Goal: Task Accomplishment & Management: Manage account settings

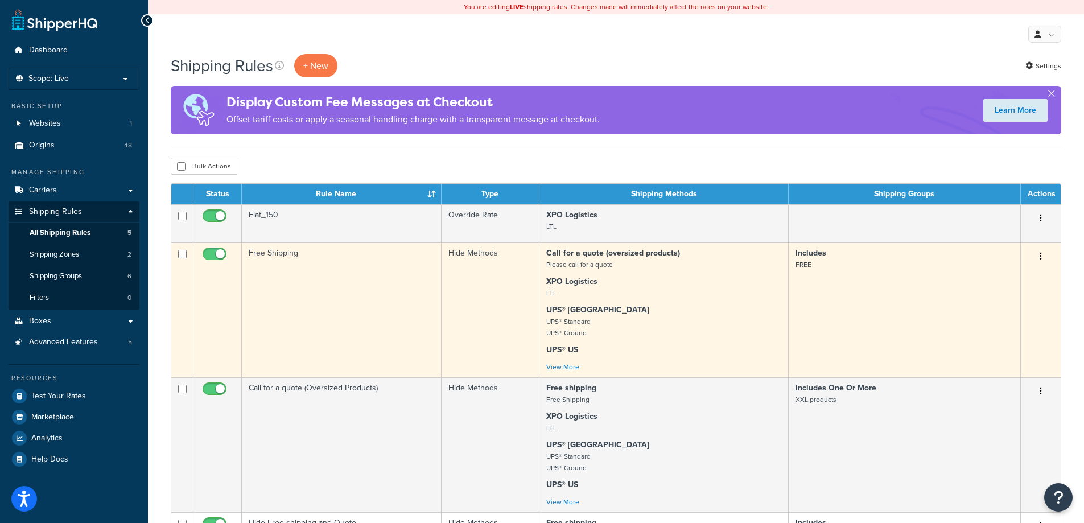
click at [350, 289] on td "Free Shipping" at bounding box center [342, 309] width 200 height 135
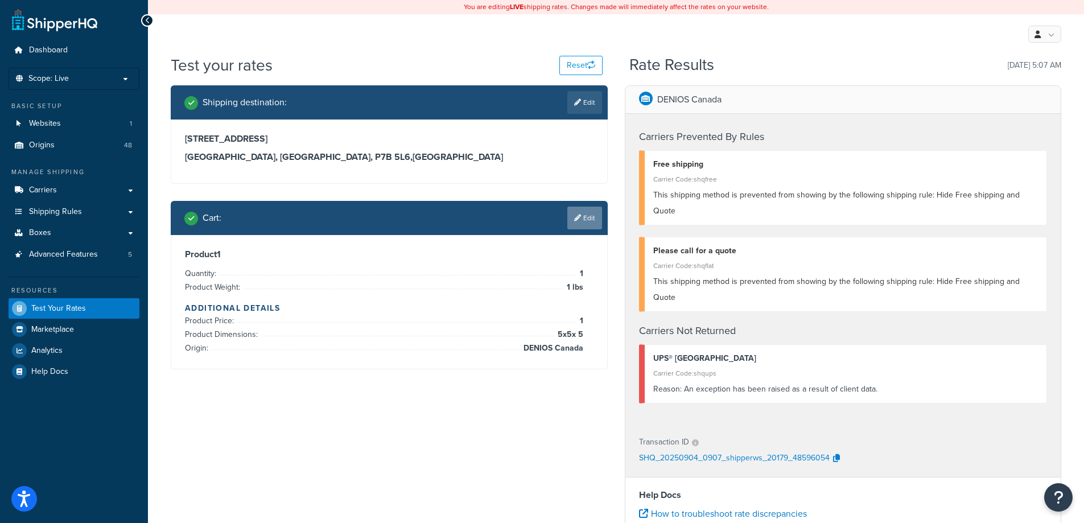
click at [579, 221] on icon at bounding box center [577, 218] width 7 height 7
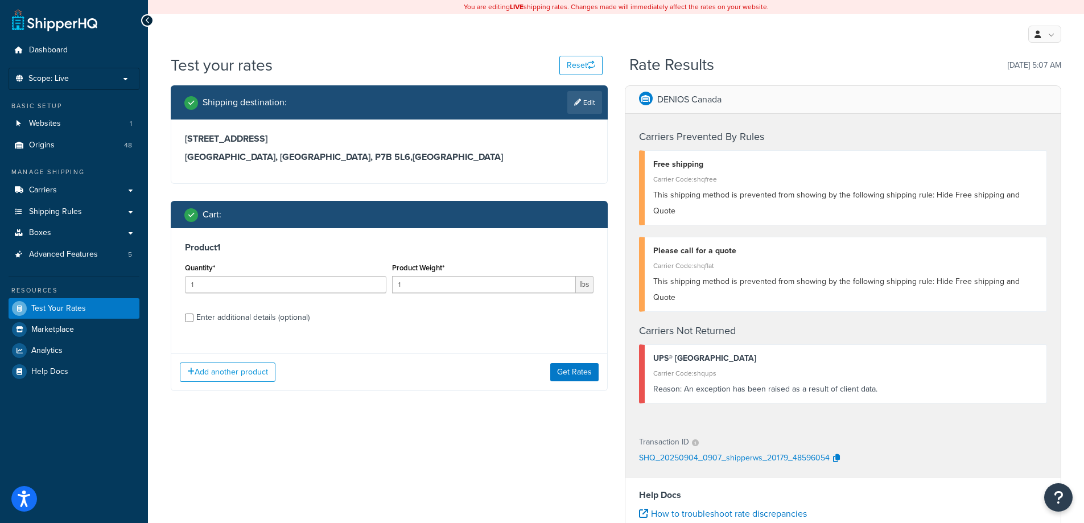
click at [295, 317] on div "Enter additional details (optional)" at bounding box center [252, 318] width 113 height 16
click at [194, 317] on input "Enter additional details (optional)" at bounding box center [189, 318] width 9 height 9
checkbox input "true"
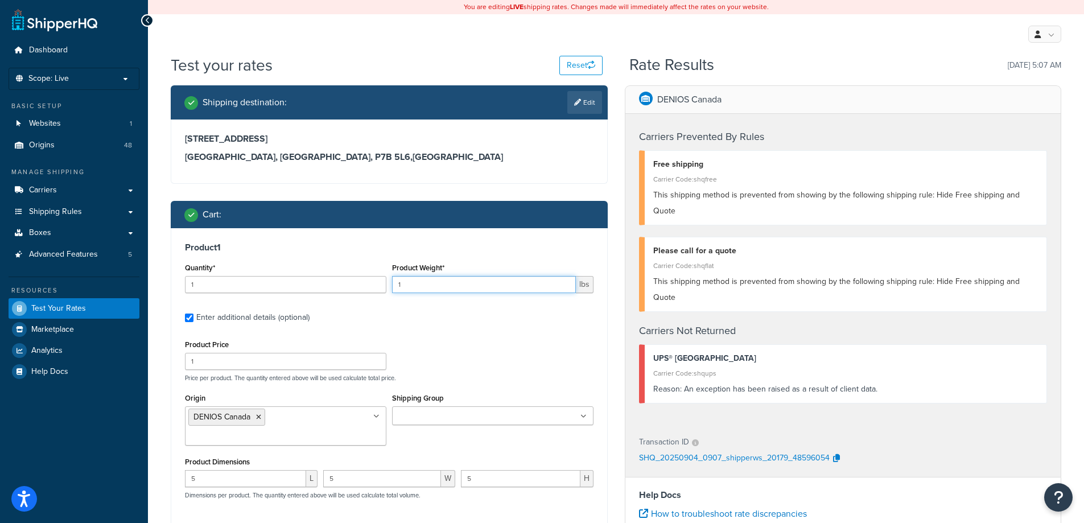
click at [453, 279] on input "1" at bounding box center [484, 284] width 184 height 17
type input "1540"
click at [537, 330] on div "Product 1 Quantity* 1 Product Weight* 1540 lbs Enter additional details (option…" at bounding box center [389, 422] width 436 height 389
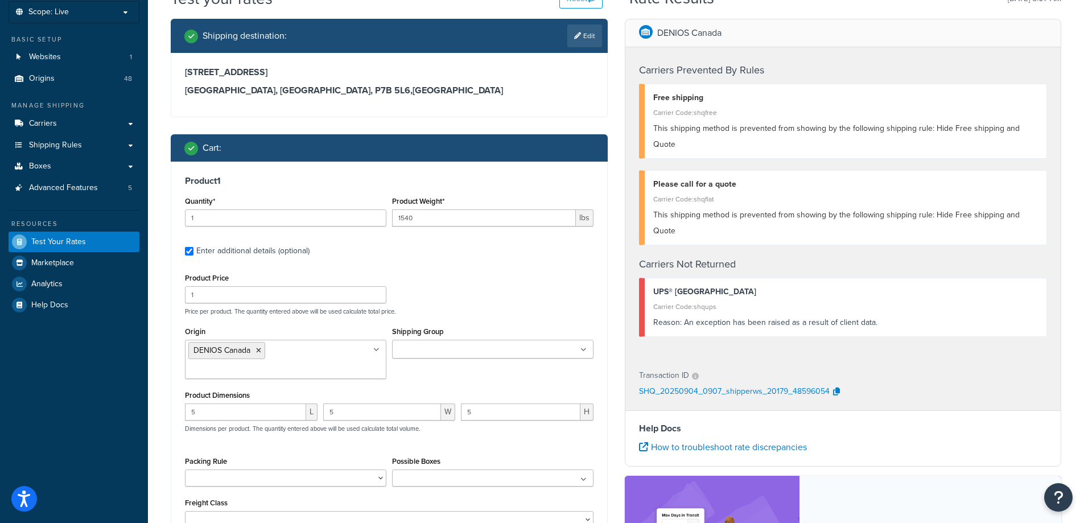
scroll to position [171, 0]
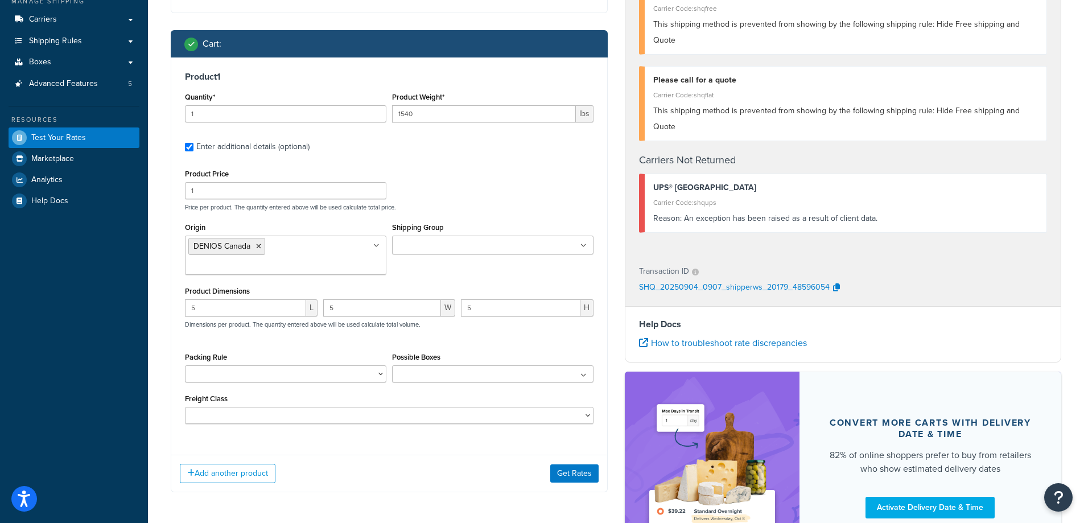
click at [462, 208] on p "Price per product. The quantity entered above will be used calculate total pric…" at bounding box center [389, 207] width 414 height 8
click at [263, 299] on input "5" at bounding box center [245, 307] width 121 height 17
type input "6"
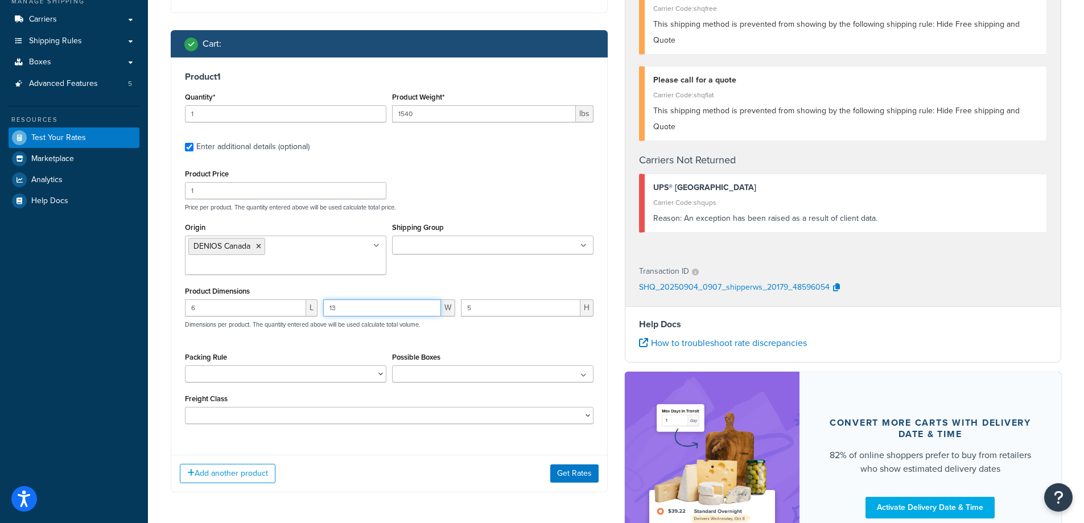
type input "13"
type input "10"
click at [519, 170] on div "Product Price 1 Price per product. The quantity entered above will be used calc…" at bounding box center [389, 188] width 414 height 45
click at [443, 250] on input "Shipping Group" at bounding box center [446, 246] width 101 height 13
click at [475, 173] on div "Product Price 1 Price per product. The quantity entered above will be used calc…" at bounding box center [389, 188] width 414 height 45
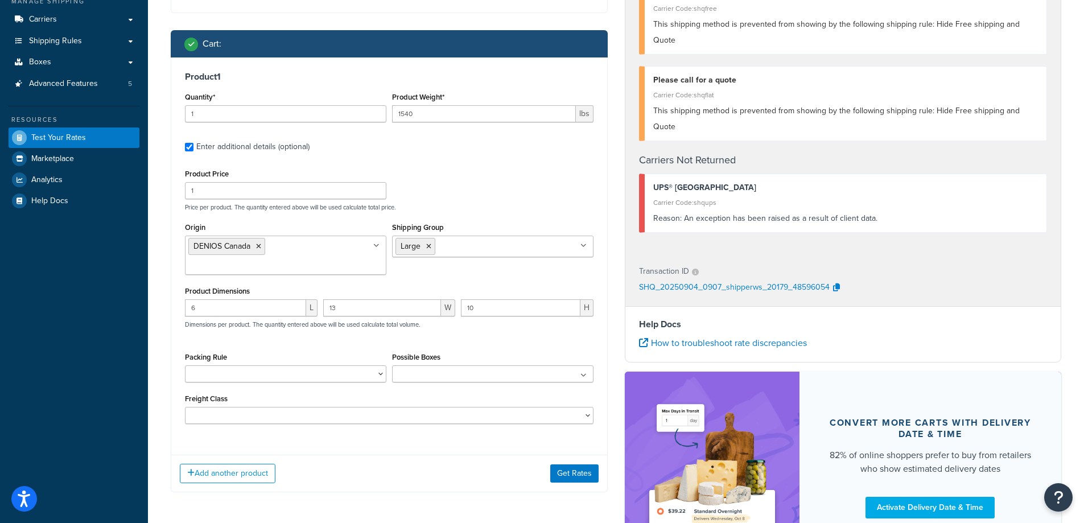
click at [584, 467] on div "Add another product Get Rates" at bounding box center [389, 473] width 436 height 37
click at [584, 464] on button "Get Rates" at bounding box center [574, 473] width 48 height 18
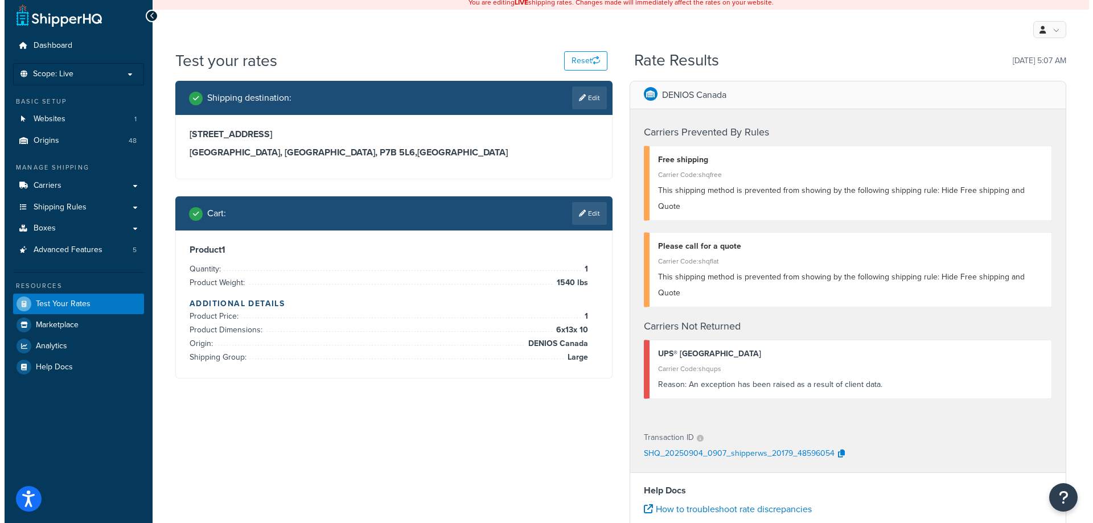
scroll to position [0, 0]
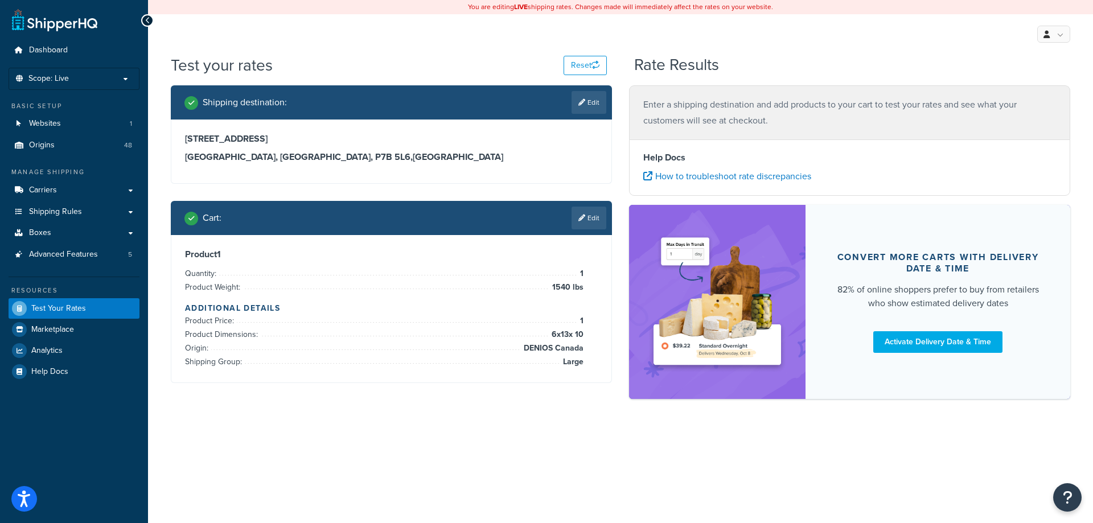
click at [525, 127] on div "359 Main St Thunder Bay, Alberta, P7B 5L6 , Canada" at bounding box center [391, 152] width 440 height 64
click at [586, 217] on link "Edit" at bounding box center [588, 218] width 35 height 23
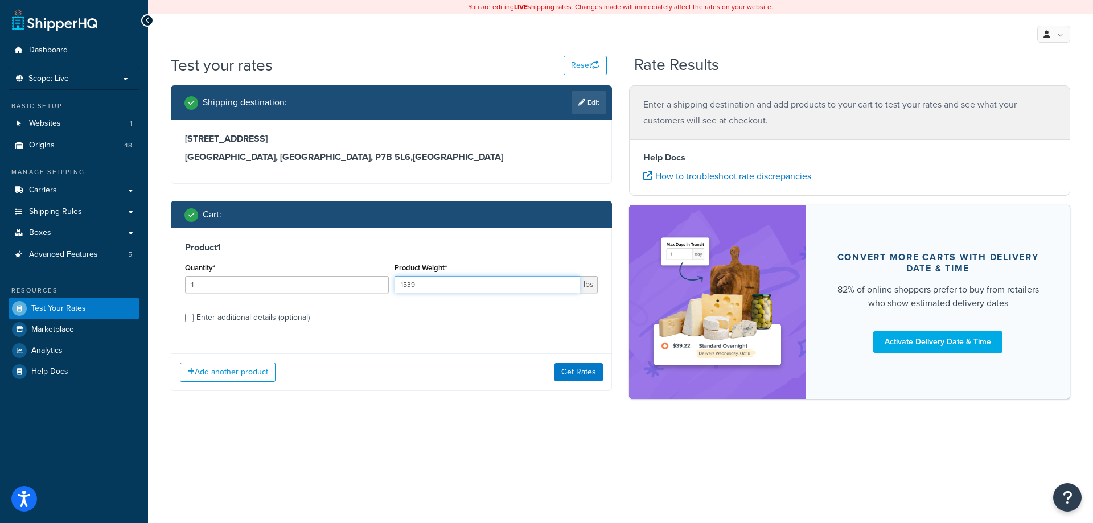
type input "1539"
click at [568, 290] on input "1539" at bounding box center [487, 284] width 186 height 17
click at [577, 370] on button "Get Rates" at bounding box center [578, 372] width 48 height 18
drag, startPoint x: 290, startPoint y: 315, endPoint x: 285, endPoint y: 316, distance: 5.7
click at [289, 315] on div "Enter additional details (optional)" at bounding box center [252, 318] width 113 height 16
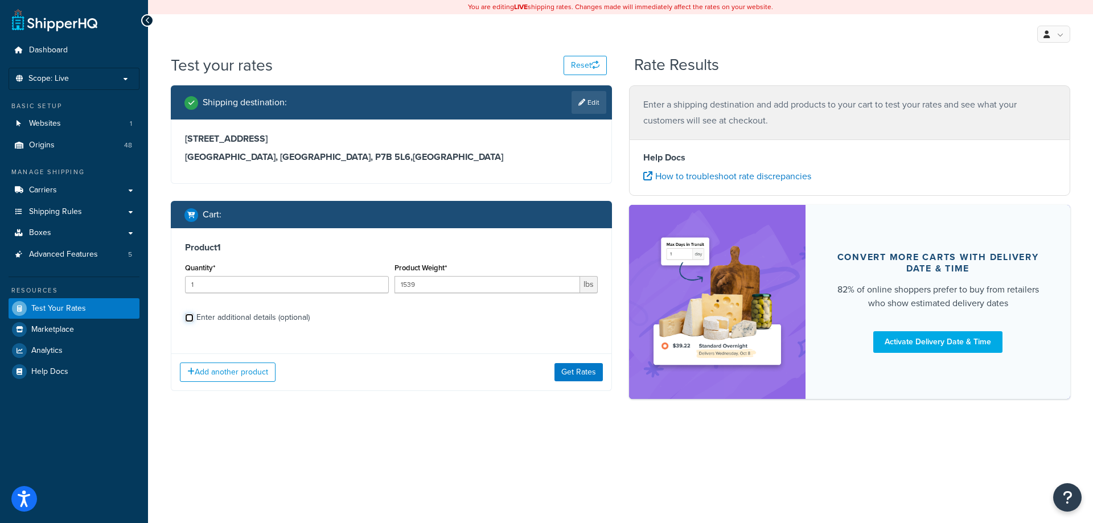
click at [194, 315] on input "Enter additional details (optional)" at bounding box center [189, 318] width 9 height 9
checkbox input "true"
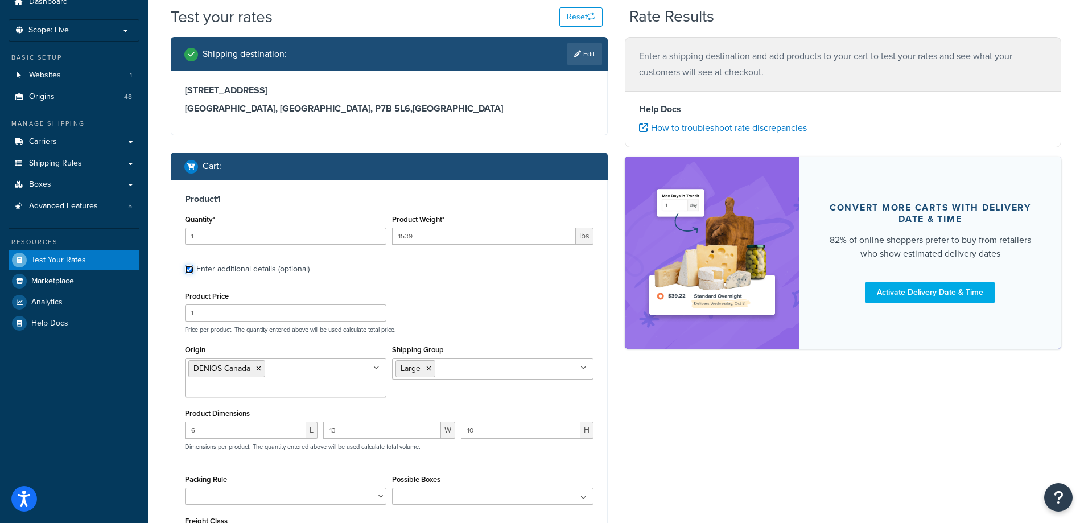
scroll to position [114, 0]
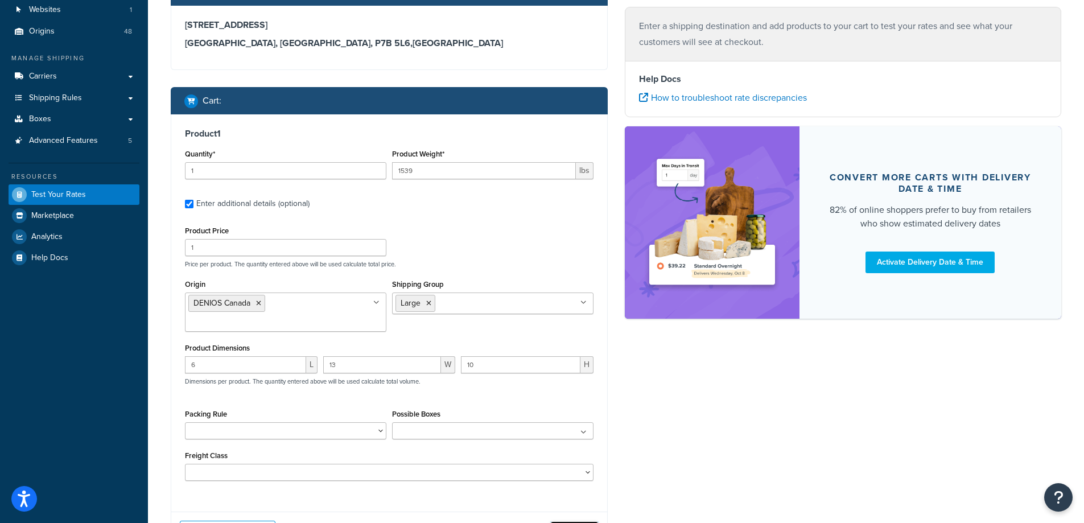
click at [575, 521] on button "Get Rates" at bounding box center [574, 530] width 48 height 18
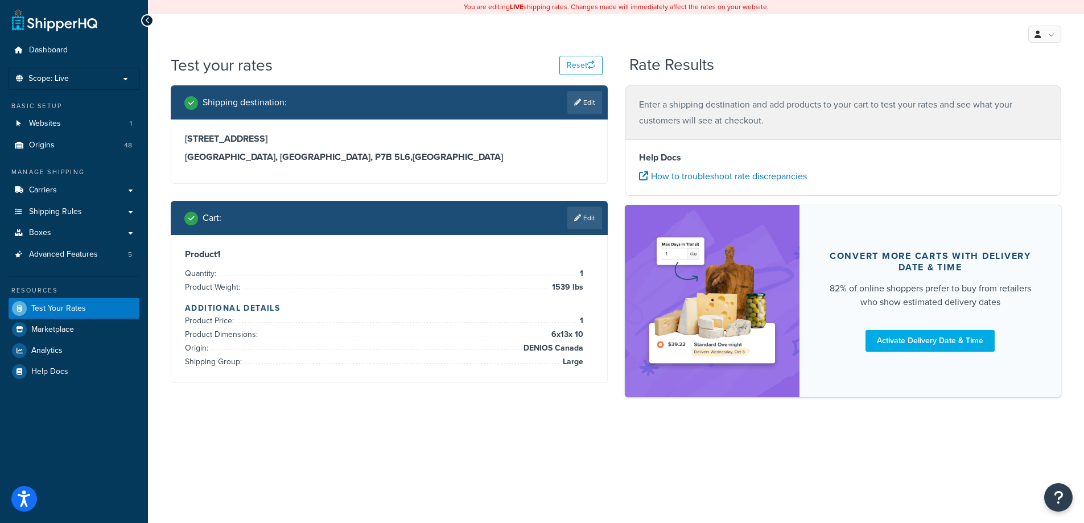
scroll to position [0, 0]
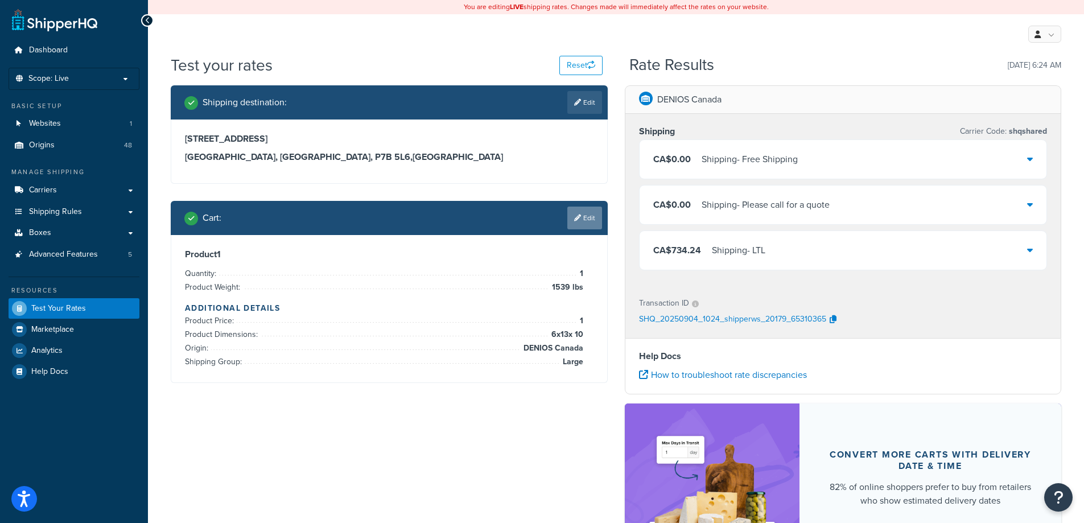
click at [592, 224] on link "Edit" at bounding box center [584, 218] width 35 height 23
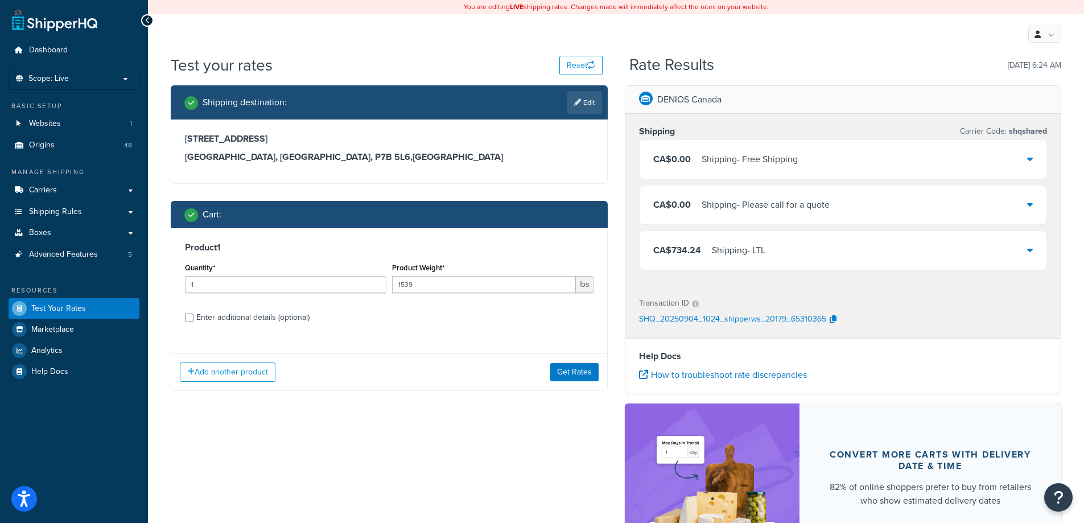
click at [248, 320] on div "Enter additional details (optional)" at bounding box center [252, 318] width 113 height 16
click at [194, 320] on input "Enter additional details (optional)" at bounding box center [189, 318] width 9 height 9
checkbox input "true"
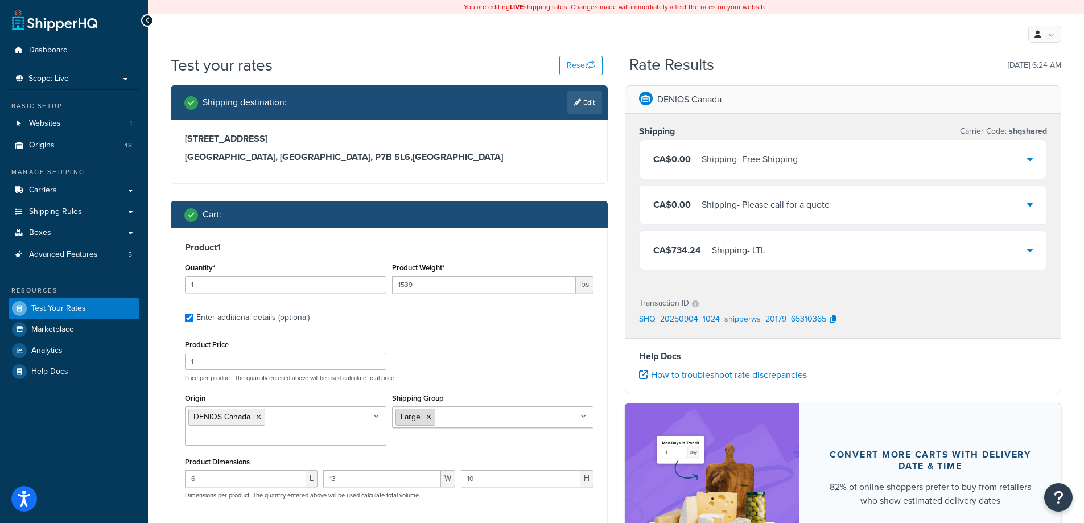
click at [430, 415] on icon at bounding box center [428, 417] width 5 height 7
click at [449, 360] on div "Product Price 1 Price per product. The quantity entered above will be used calc…" at bounding box center [389, 359] width 414 height 45
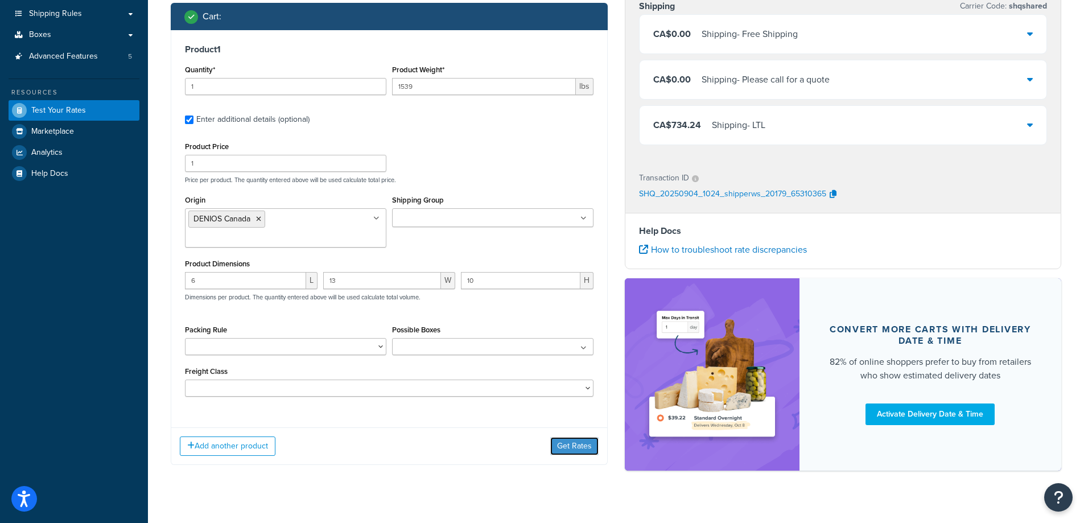
click at [565, 437] on button "Get Rates" at bounding box center [574, 446] width 48 height 18
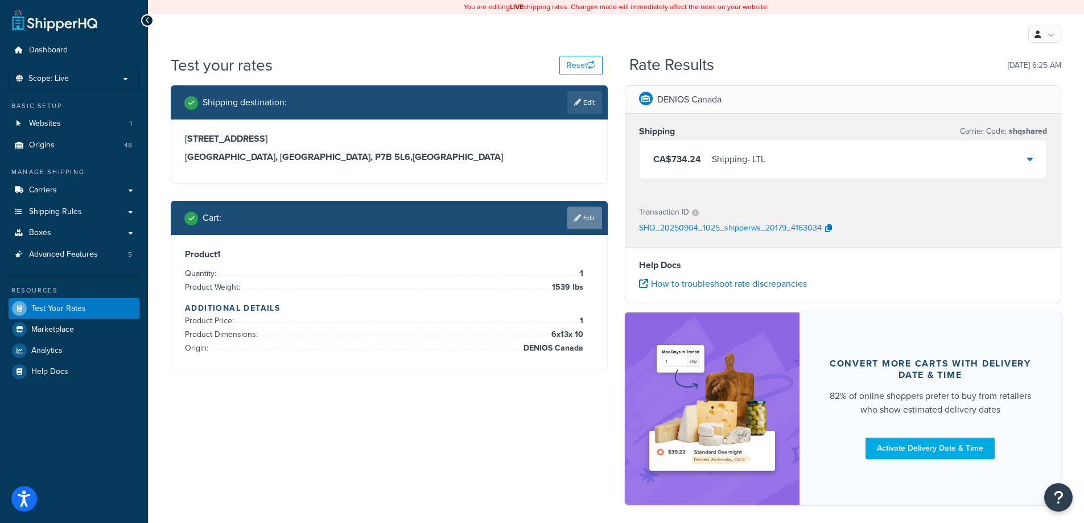
click at [589, 217] on link "Edit" at bounding box center [584, 218] width 35 height 23
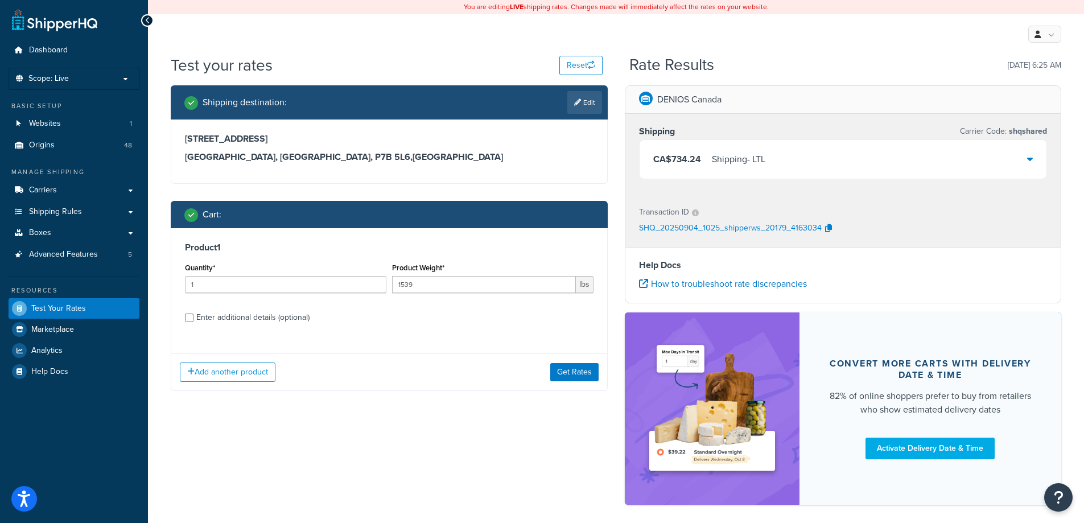
click at [222, 317] on div "Enter additional details (optional)" at bounding box center [252, 318] width 113 height 16
click at [194, 317] on input "Enter additional details (optional)" at bounding box center [189, 318] width 9 height 9
checkbox input "true"
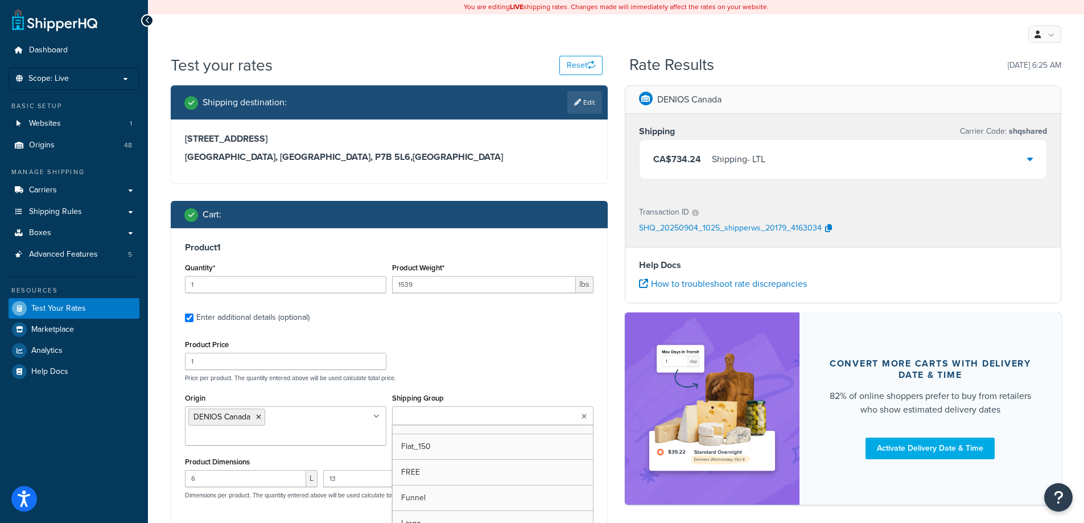
click at [488, 413] on ul at bounding box center [492, 415] width 201 height 19
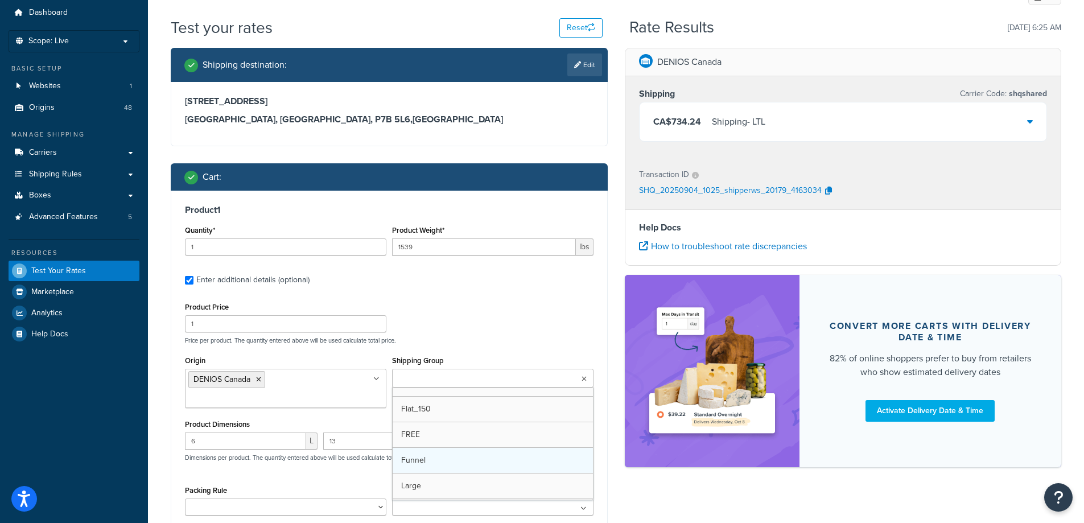
scroll to position [114, 0]
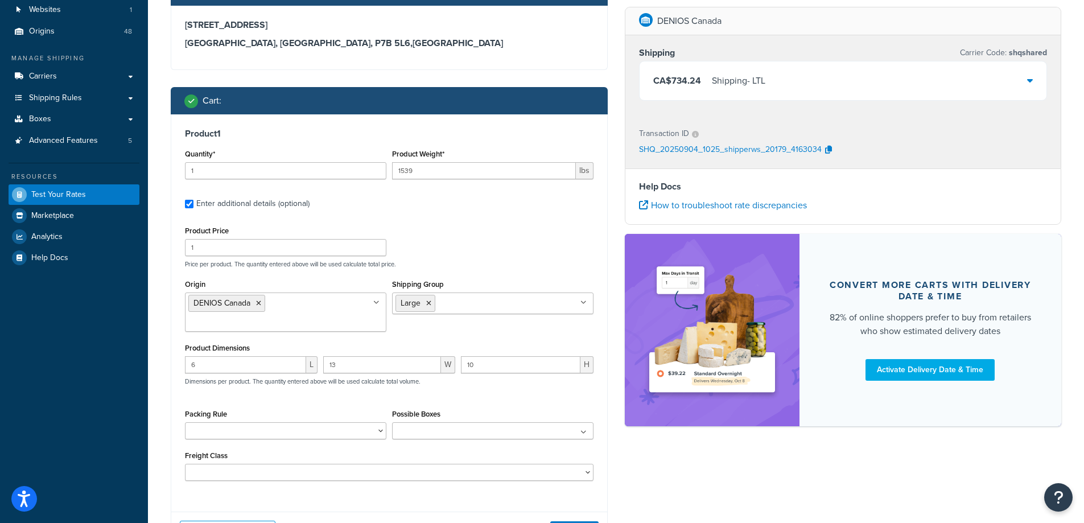
click at [477, 266] on p "Price per product. The quantity entered above will be used calculate total pric…" at bounding box center [389, 264] width 414 height 8
click at [562, 521] on button "Get Rates" at bounding box center [574, 530] width 48 height 18
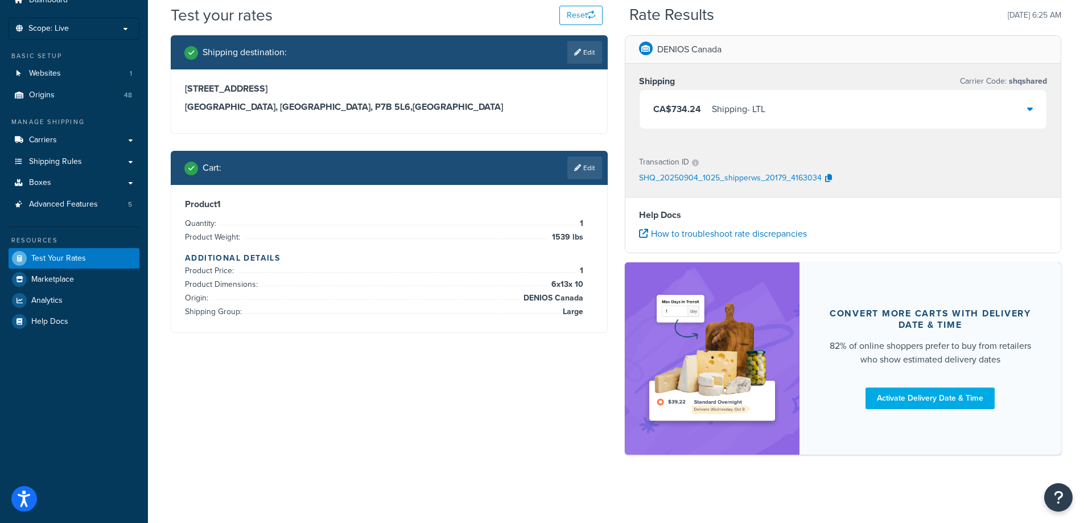
scroll to position [0, 0]
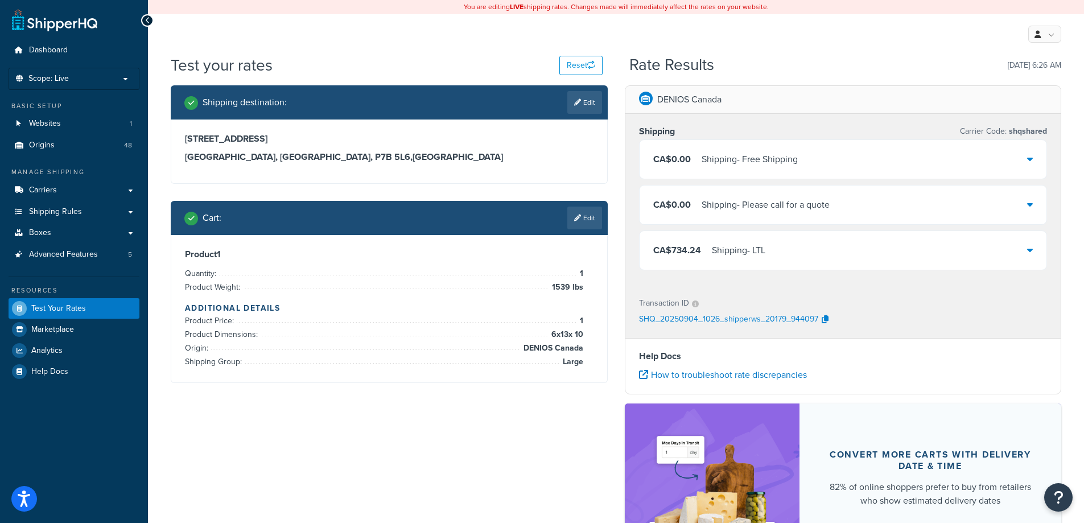
click at [586, 225] on link "Edit" at bounding box center [584, 218] width 35 height 23
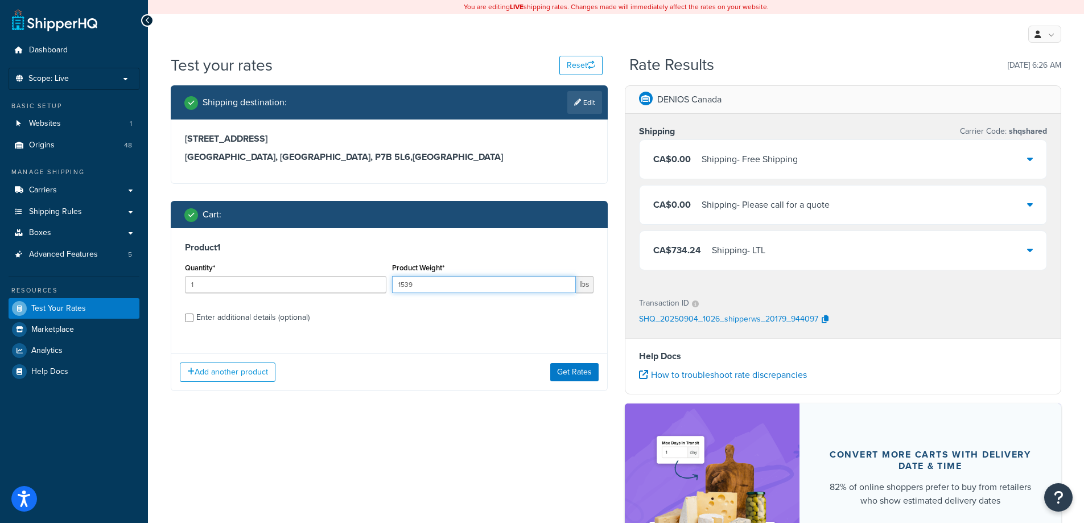
click at [428, 286] on input "1539" at bounding box center [484, 284] width 184 height 17
type input "184"
click at [294, 315] on div "Enter additional details (optional)" at bounding box center [252, 318] width 113 height 16
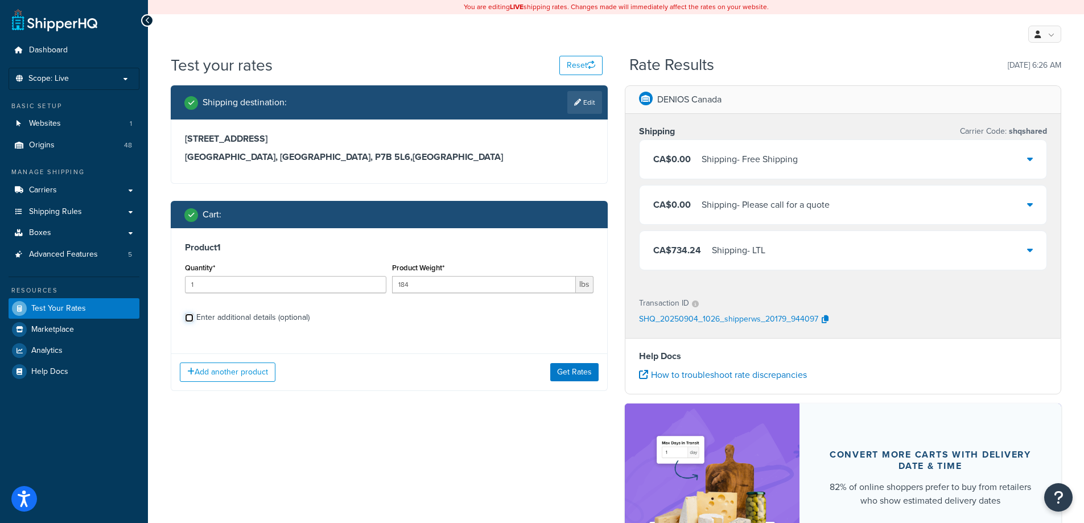
click at [194, 315] on input "Enter additional details (optional)" at bounding box center [189, 318] width 9 height 9
checkbox input "true"
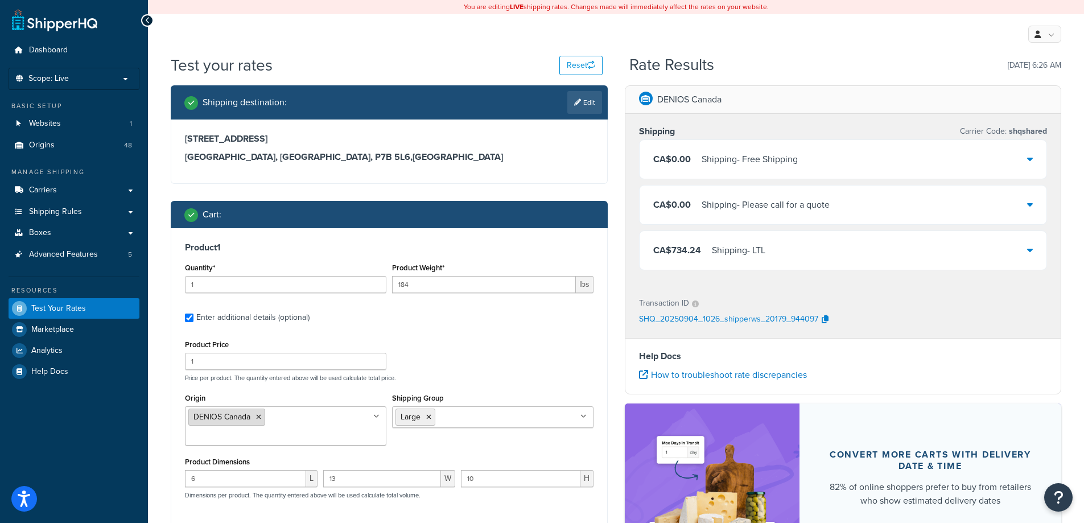
click at [258, 417] on icon at bounding box center [258, 417] width 5 height 7
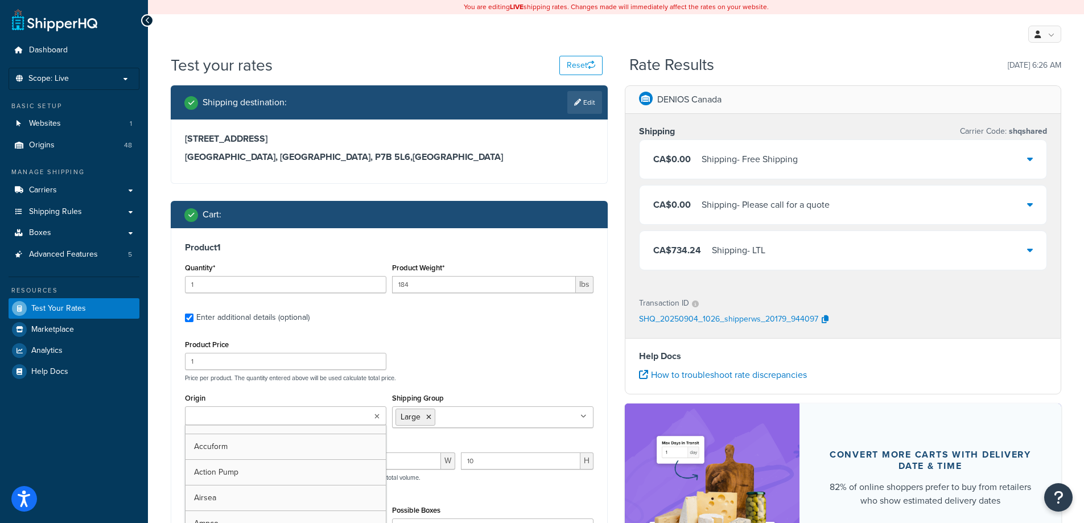
click at [258, 417] on input "Origin" at bounding box center [238, 416] width 101 height 13
type input "bayhea"
click at [430, 365] on div "Product Price 1 Price per product. The quantity entered above will be used calc…" at bounding box center [389, 359] width 414 height 45
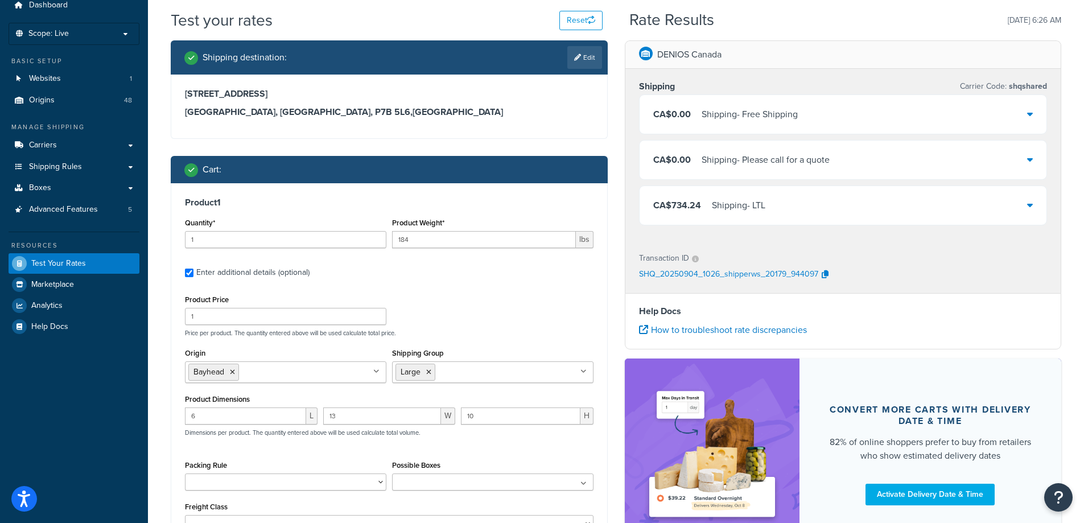
scroll to position [114, 0]
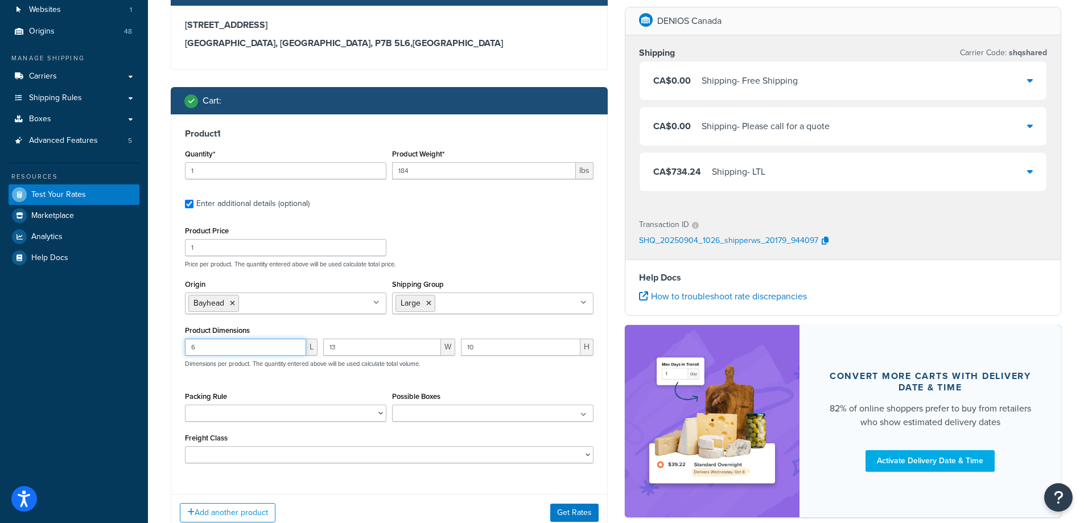
click at [217, 347] on input "6" at bounding box center [245, 347] width 121 height 17
type input "76"
type input "35"
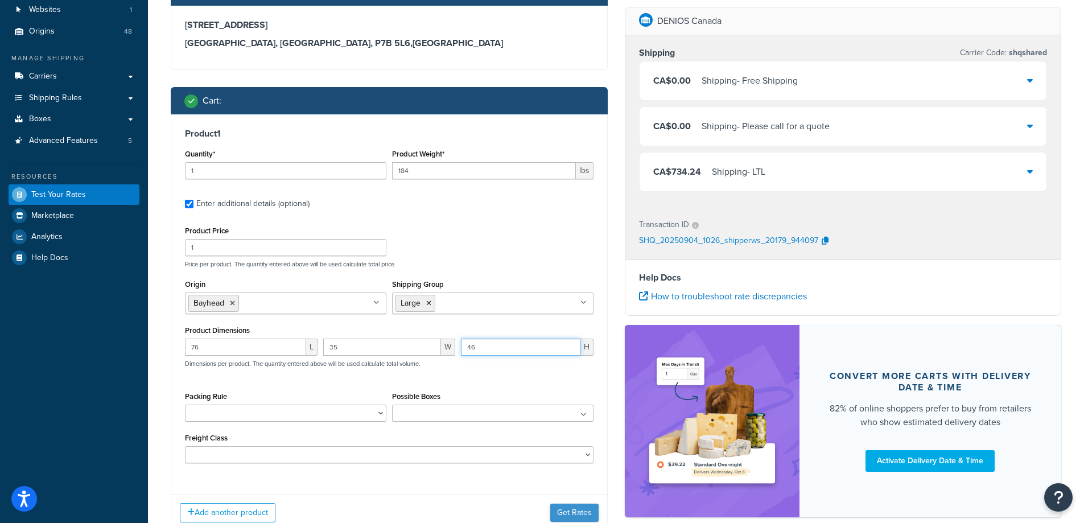
type input "46"
click at [558, 513] on button "Get Rates" at bounding box center [574, 513] width 48 height 18
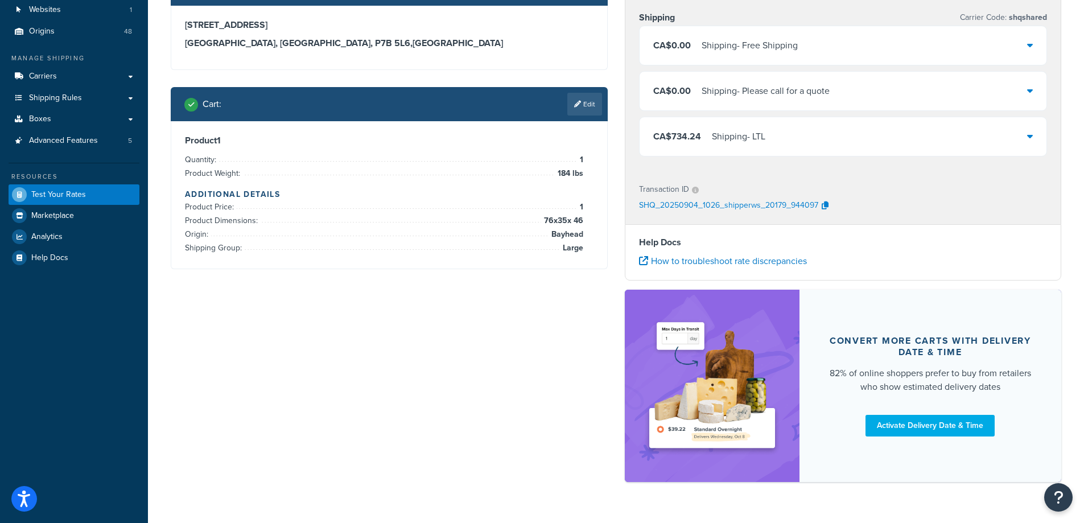
scroll to position [0, 0]
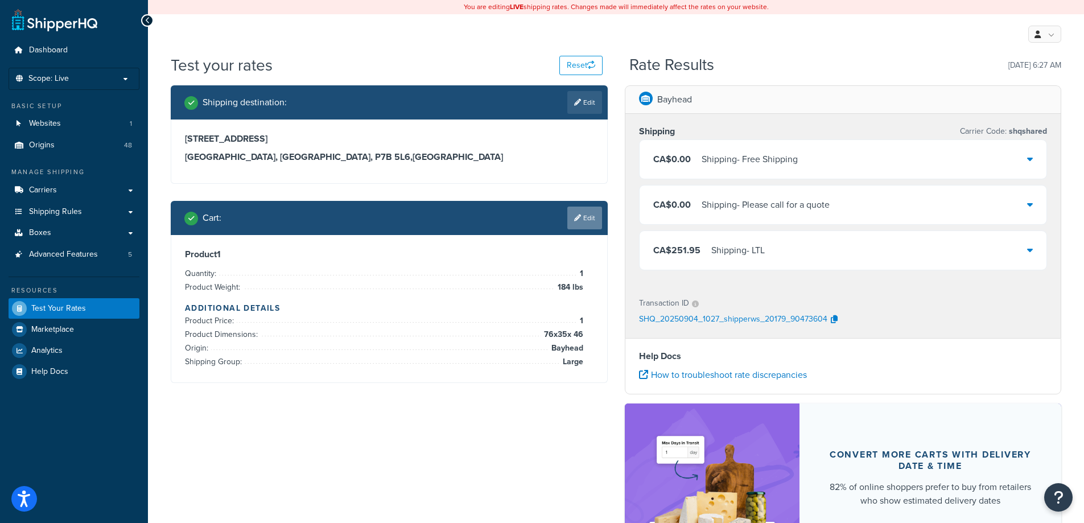
click at [578, 219] on icon at bounding box center [577, 218] width 7 height 7
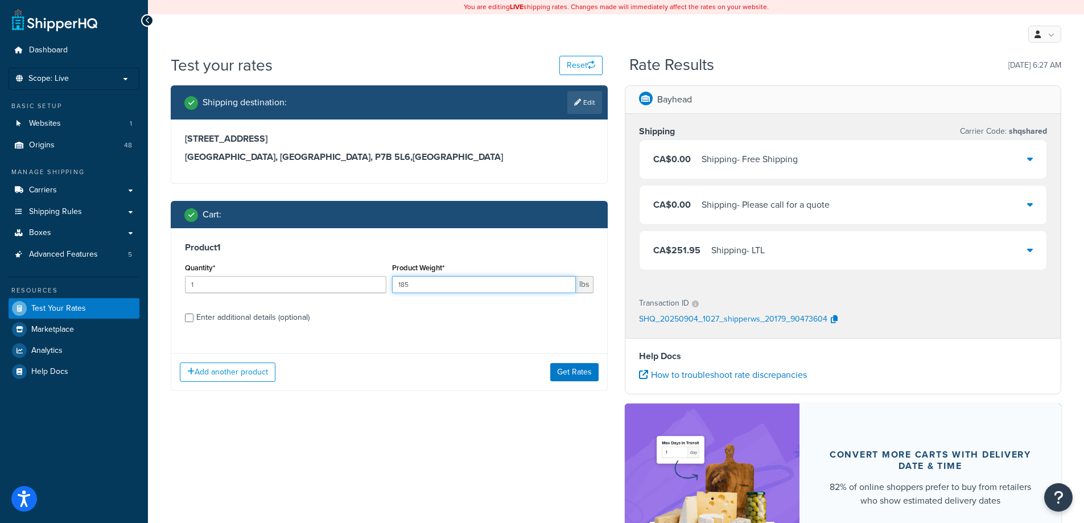
type input "185"
click at [564, 285] on input "185" at bounding box center [484, 284] width 184 height 17
click at [575, 371] on button "Get Rates" at bounding box center [574, 372] width 48 height 18
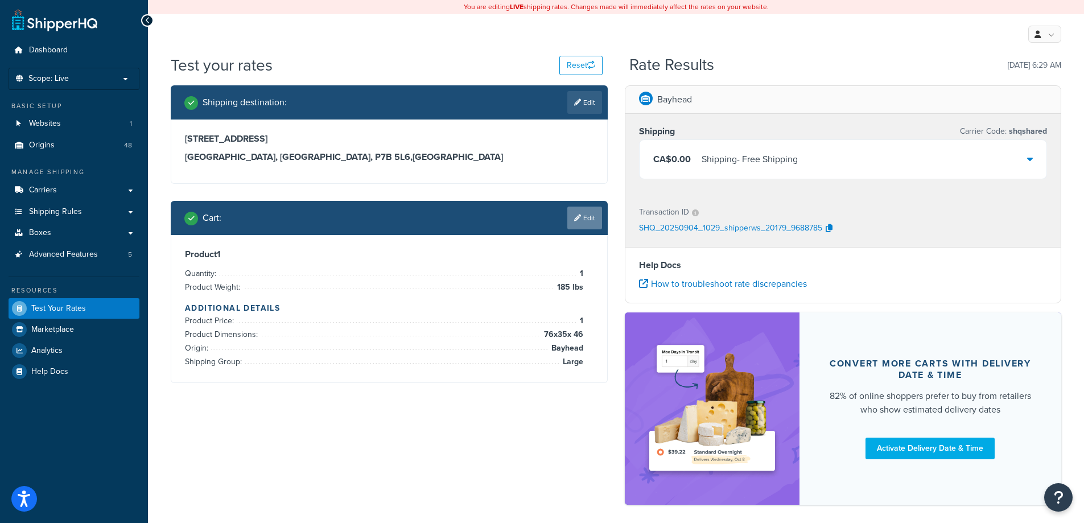
click at [583, 218] on link "Edit" at bounding box center [584, 218] width 35 height 23
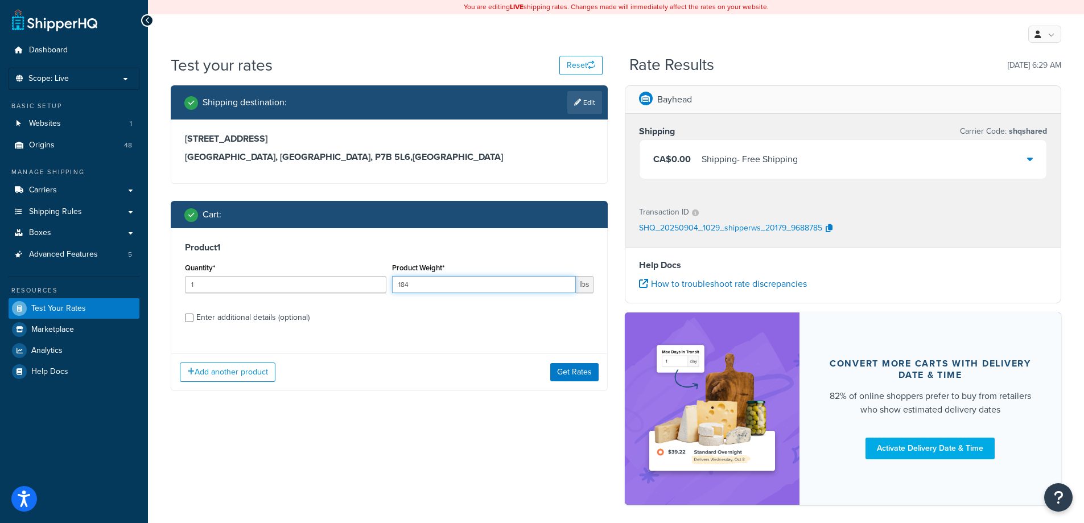
type input "184"
click at [564, 287] on input "184" at bounding box center [484, 284] width 184 height 17
click at [573, 367] on button "Get Rates" at bounding box center [574, 372] width 48 height 18
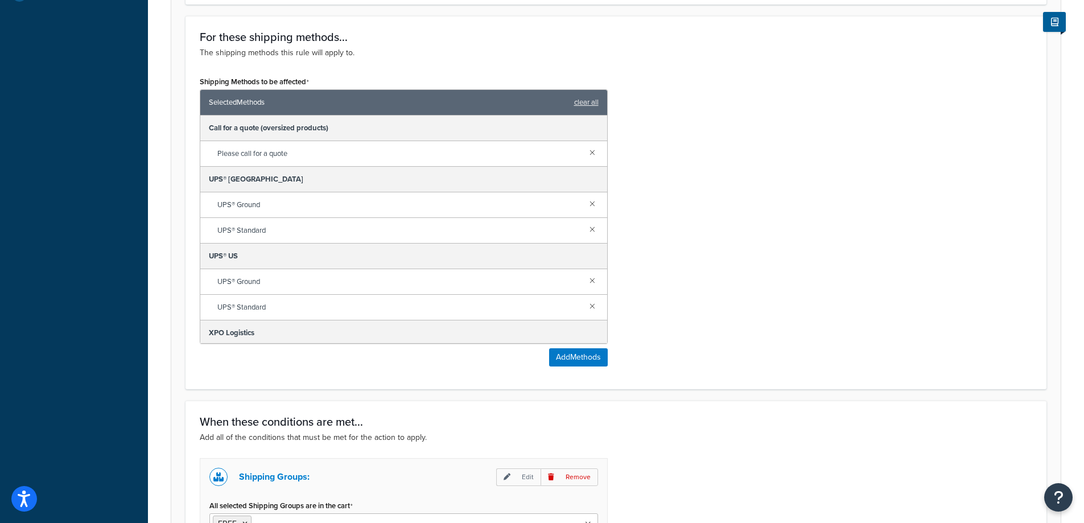
scroll to position [569, 0]
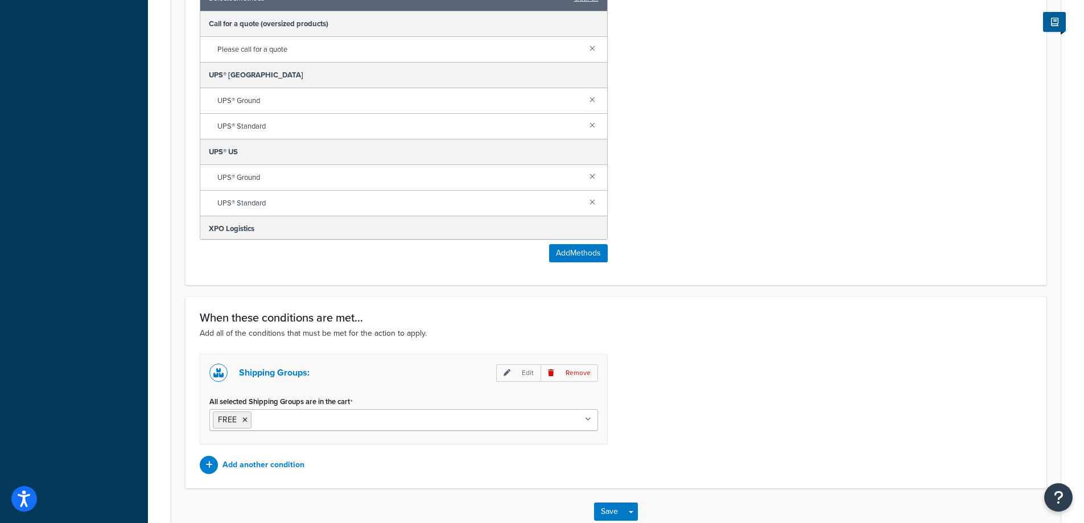
click at [341, 398] on label "All selected Shipping Groups are in the cart" at bounding box center [280, 401] width 143 height 9
click at [341, 413] on input "All selected Shipping Groups are in the cart" at bounding box center [304, 419] width 101 height 13
click at [662, 370] on div "Shipping Groups: Edit Remove All selected Shipping Groups are in the cart FREE …" at bounding box center [616, 414] width 850 height 120
click at [583, 374] on p "Remove" at bounding box center [569, 373] width 57 height 18
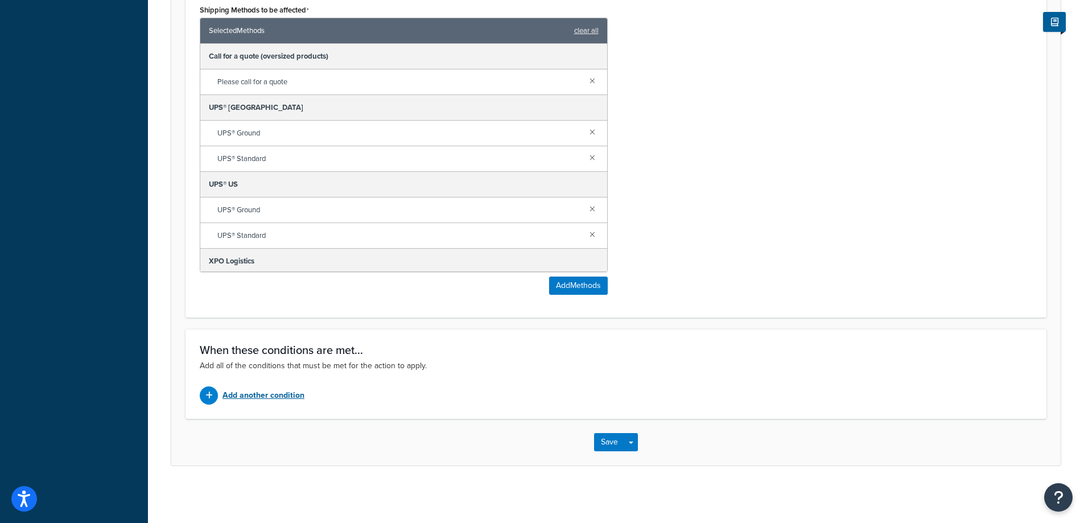
click at [276, 393] on p "Add another condition" at bounding box center [264, 396] width 82 height 16
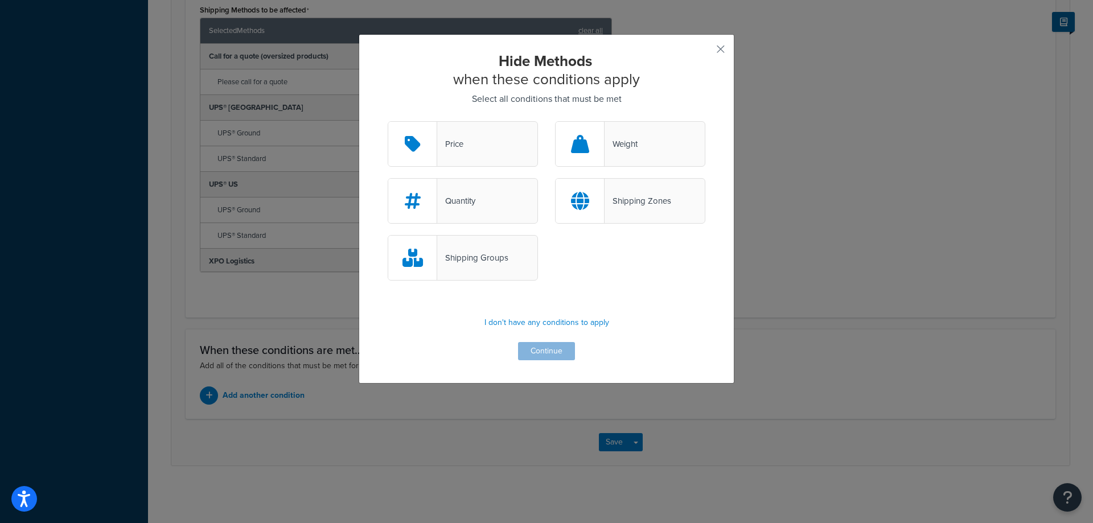
click at [472, 253] on div "Shipping Groups" at bounding box center [472, 258] width 71 height 16
click at [0, 0] on input "Shipping Groups" at bounding box center [0, 0] width 0 height 0
click at [545, 348] on button "Continue" at bounding box center [546, 351] width 57 height 18
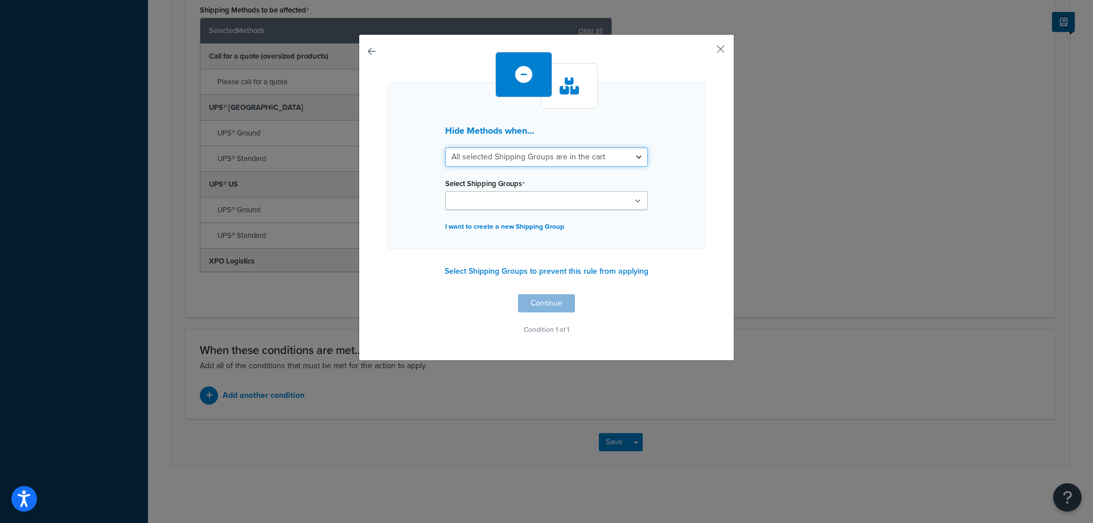
click at [492, 157] on select "All selected Shipping Groups are in the cart Any selected Shipping Groups are i…" at bounding box center [546, 156] width 203 height 19
select select "any"
click at [445, 147] on select "All selected Shipping Groups are in the cart Any selected Shipping Groups are i…" at bounding box center [546, 156] width 203 height 19
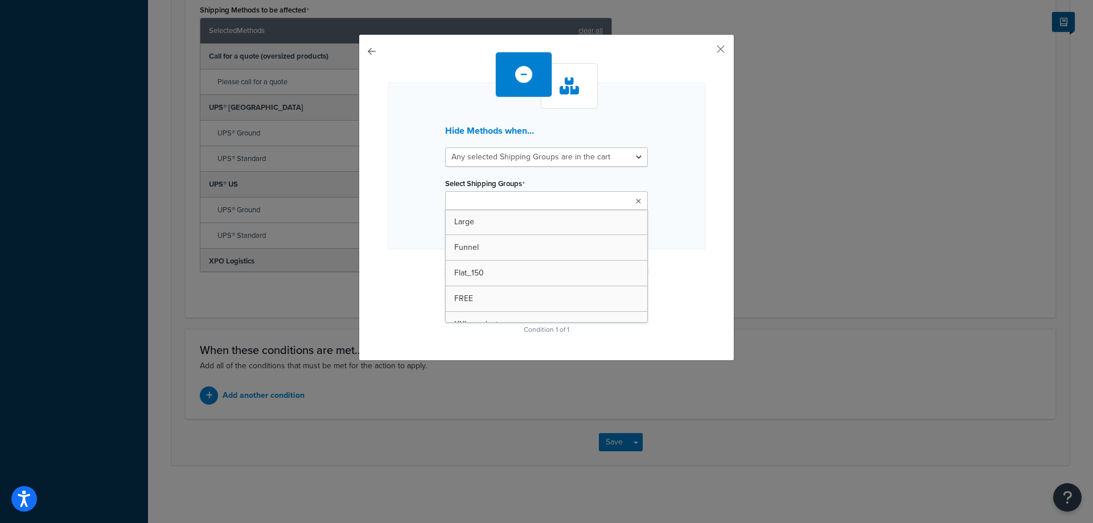
click at [493, 200] on input "Select Shipping Groups" at bounding box center [499, 201] width 101 height 13
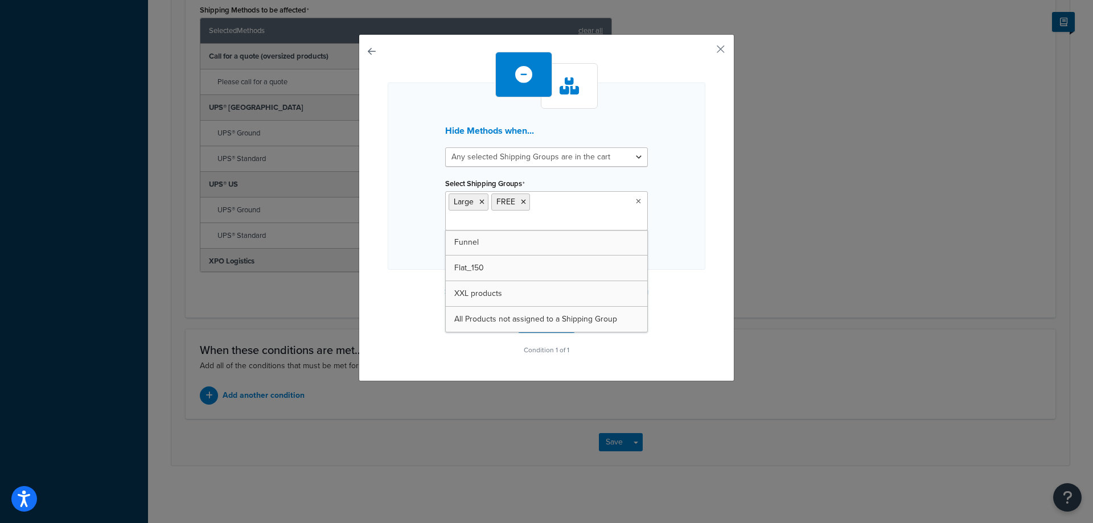
click at [684, 218] on div "Hide Methods when... All selected Shipping Groups are in the cart Any selected …" at bounding box center [547, 176] width 318 height 187
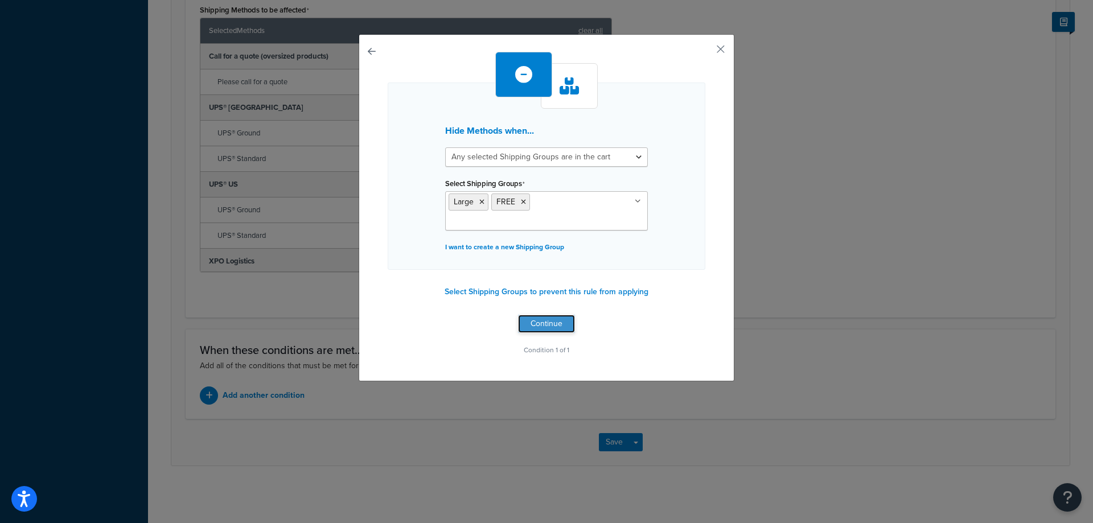
click at [552, 315] on button "Continue" at bounding box center [546, 324] width 57 height 18
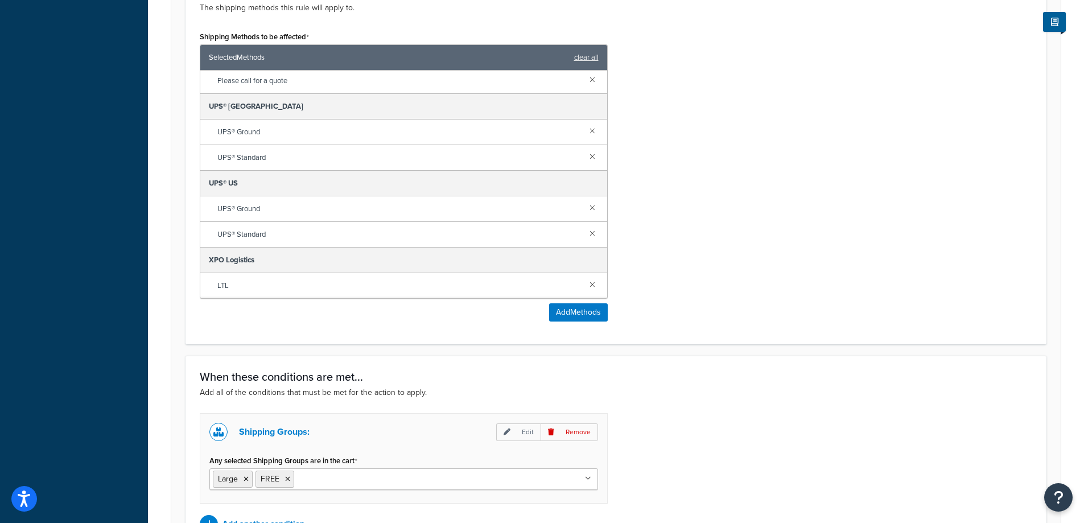
scroll to position [640, 0]
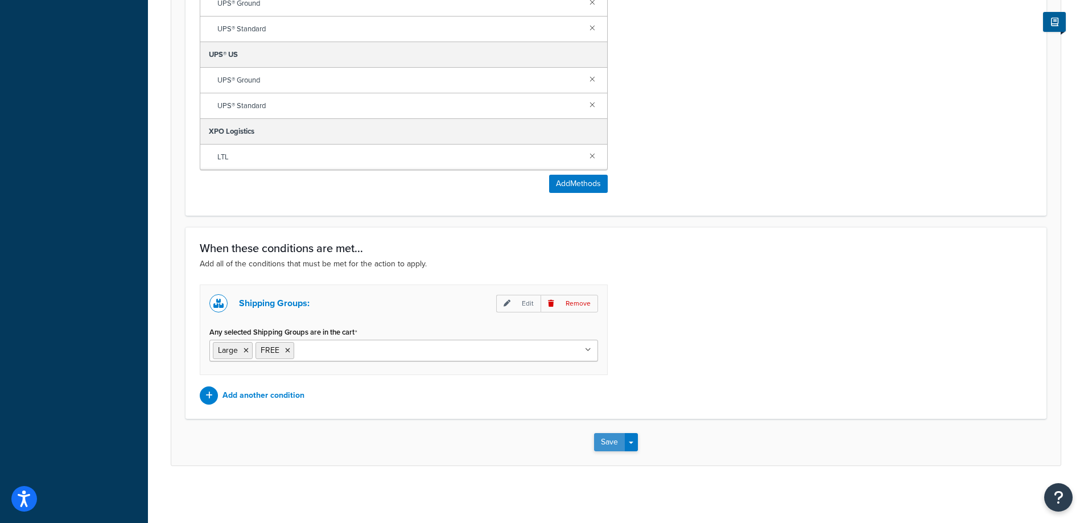
click at [610, 439] on button "Save" at bounding box center [609, 442] width 31 height 18
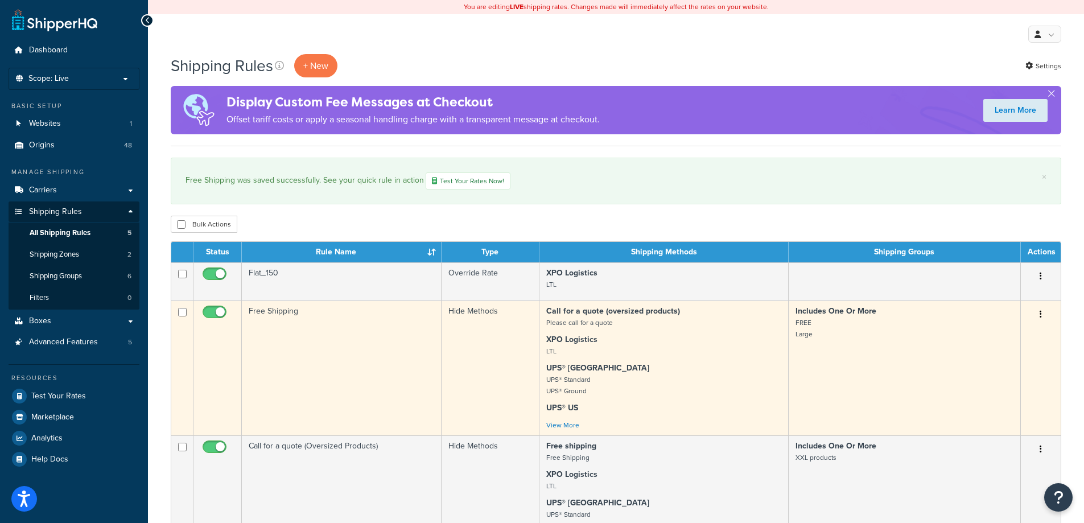
click at [305, 367] on td "Free Shipping" at bounding box center [342, 368] width 200 height 135
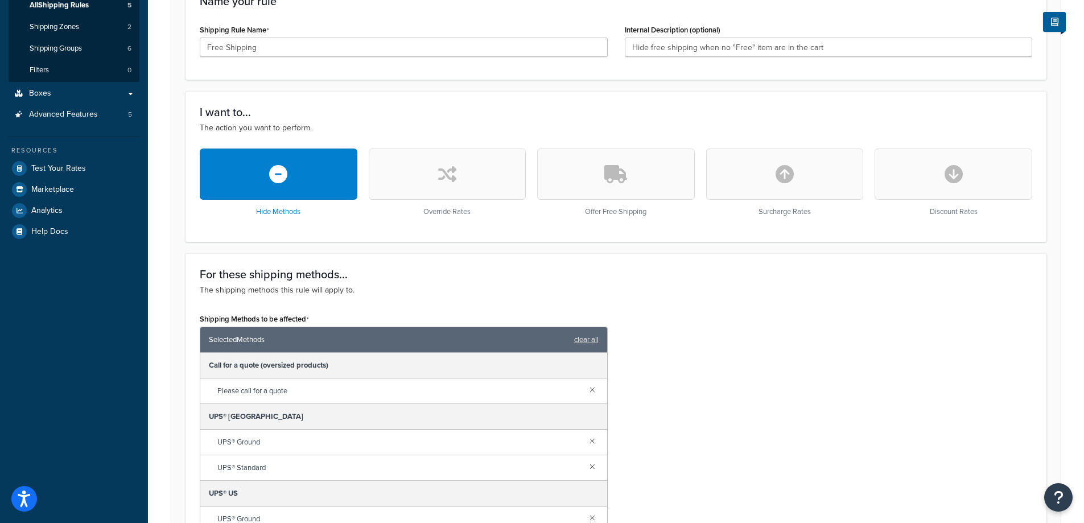
scroll to position [512, 0]
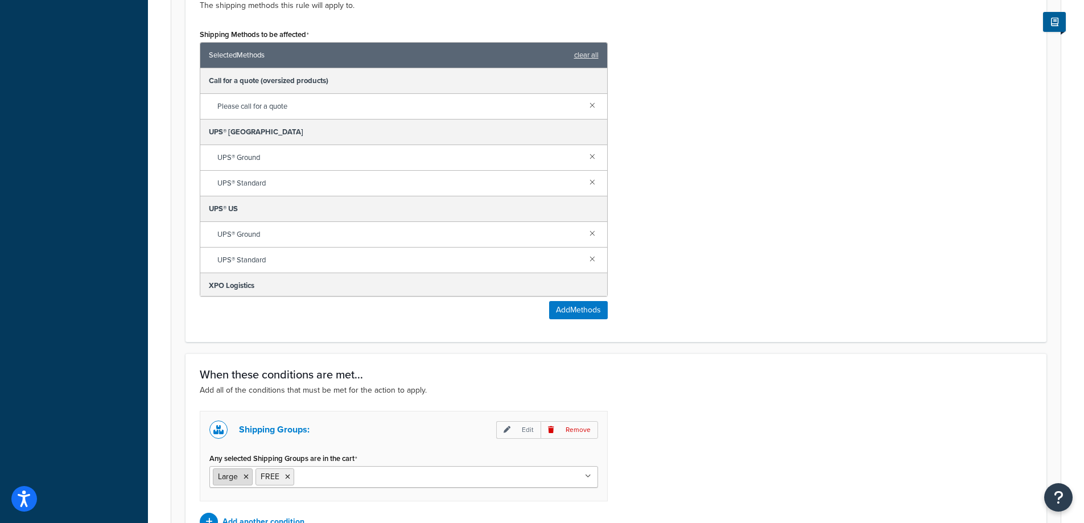
click at [248, 476] on icon at bounding box center [246, 477] width 5 height 7
click at [801, 421] on div "Shipping Groups: Edit Remove Any selected Shipping Groups are in the cart FREE …" at bounding box center [616, 471] width 850 height 120
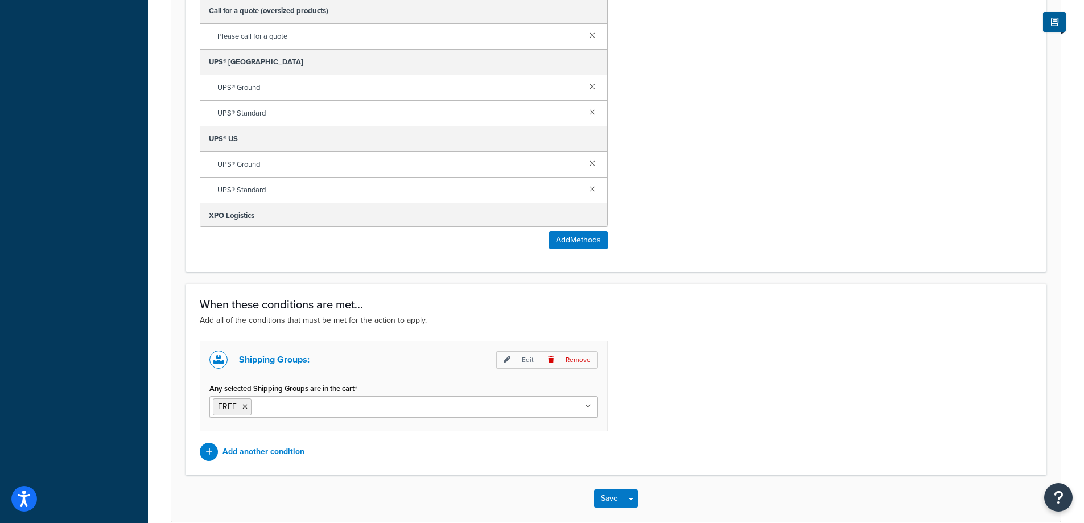
scroll to position [640, 0]
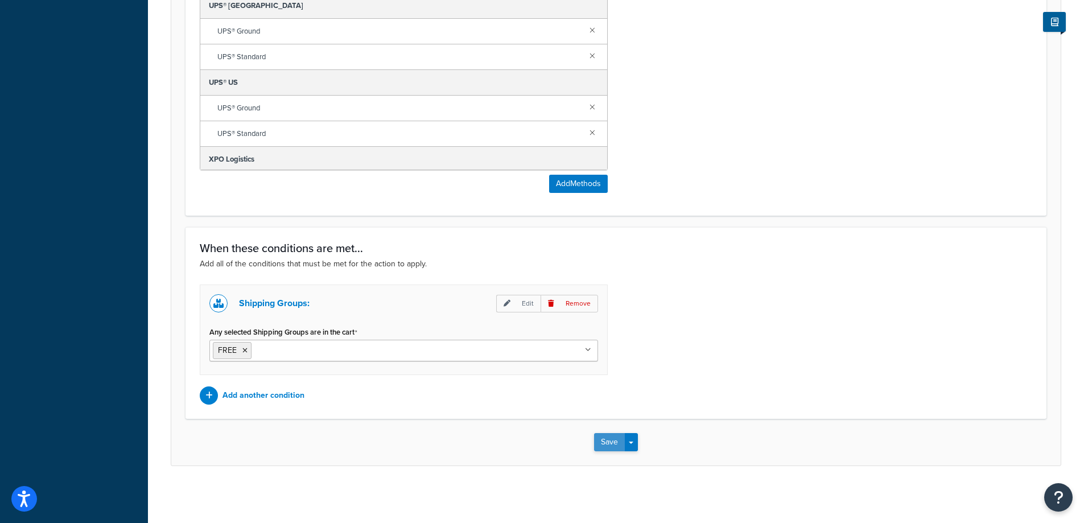
click at [617, 437] on button "Save" at bounding box center [609, 442] width 31 height 18
